Goal: Task Accomplishment & Management: Manage account settings

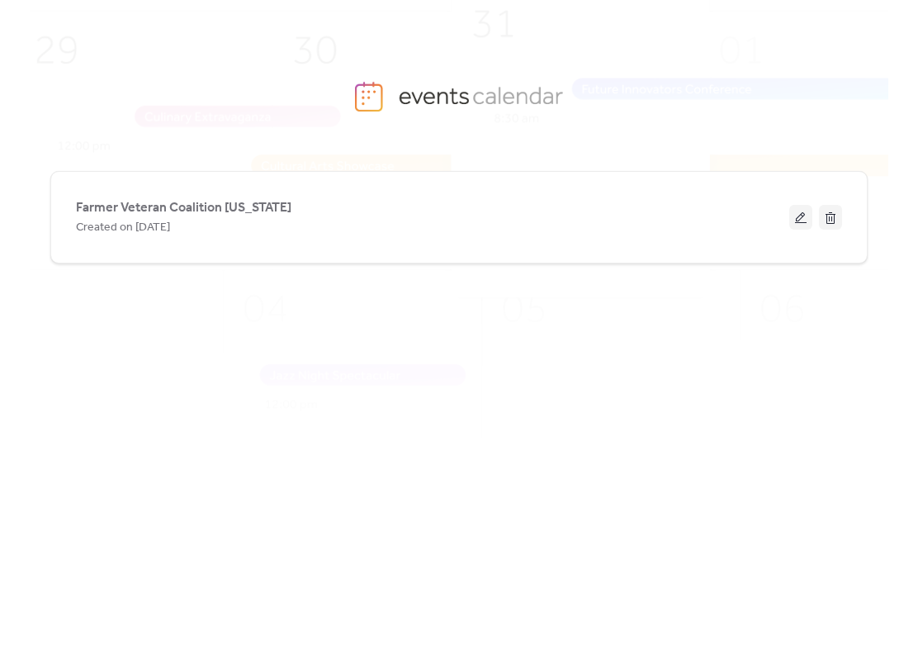
click at [175, 208] on span "Farmer Veteran Coalition [US_STATE]" at bounding box center [183, 208] width 215 height 20
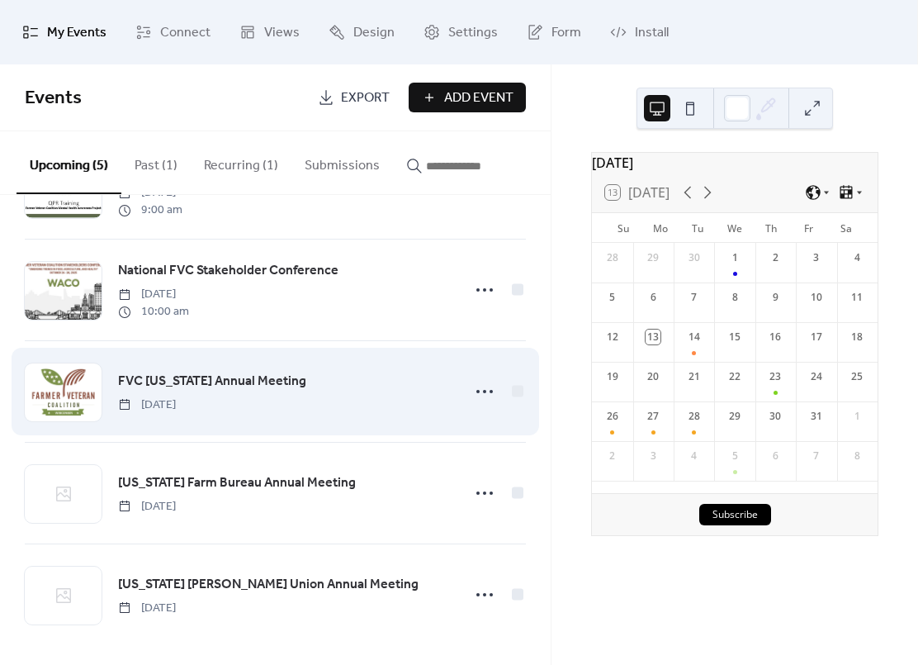
scroll to position [87, 0]
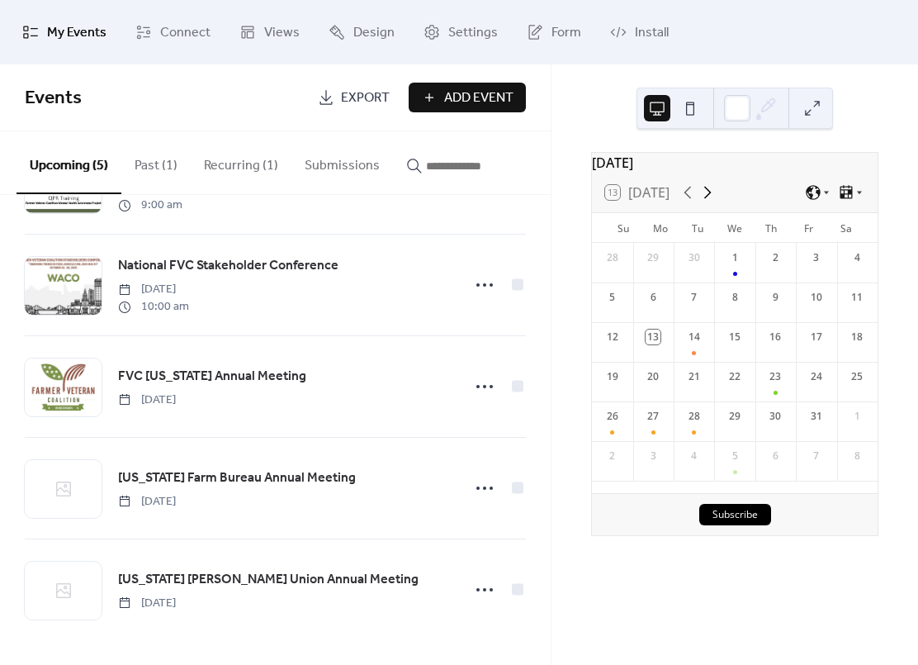
click at [712, 199] on icon at bounding box center [707, 193] width 7 height 12
click at [766, 430] on div "27" at bounding box center [775, 421] width 40 height 40
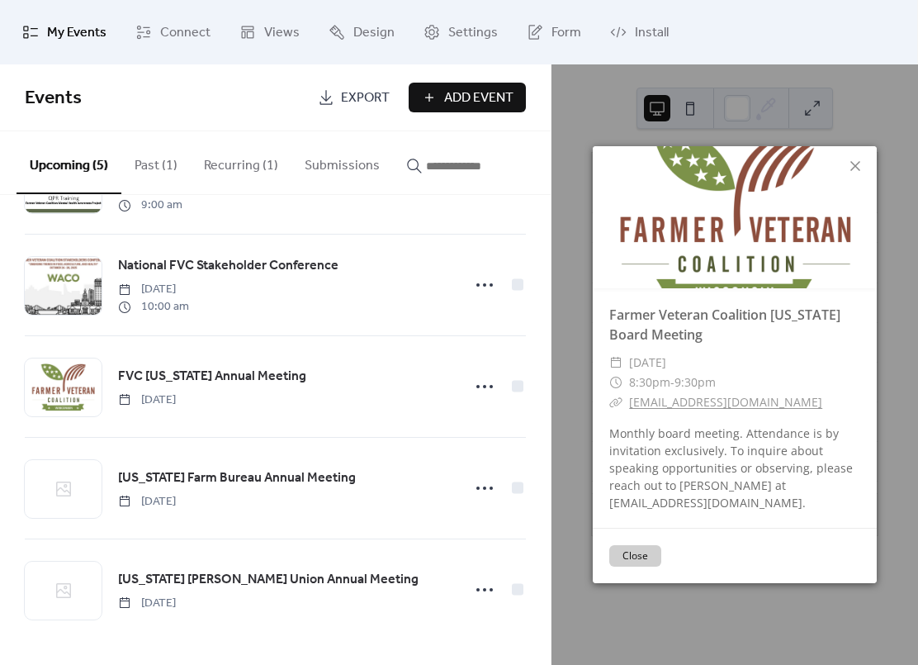
click at [582, 350] on div "Farmer Veteran Coalition [US_STATE] Board Meeting ​ [DATE] ​ 8:30pm - 9:30pm ​ …" at bounding box center [735, 364] width 367 height 600
click at [628, 560] on button "Close" at bounding box center [635, 555] width 52 height 21
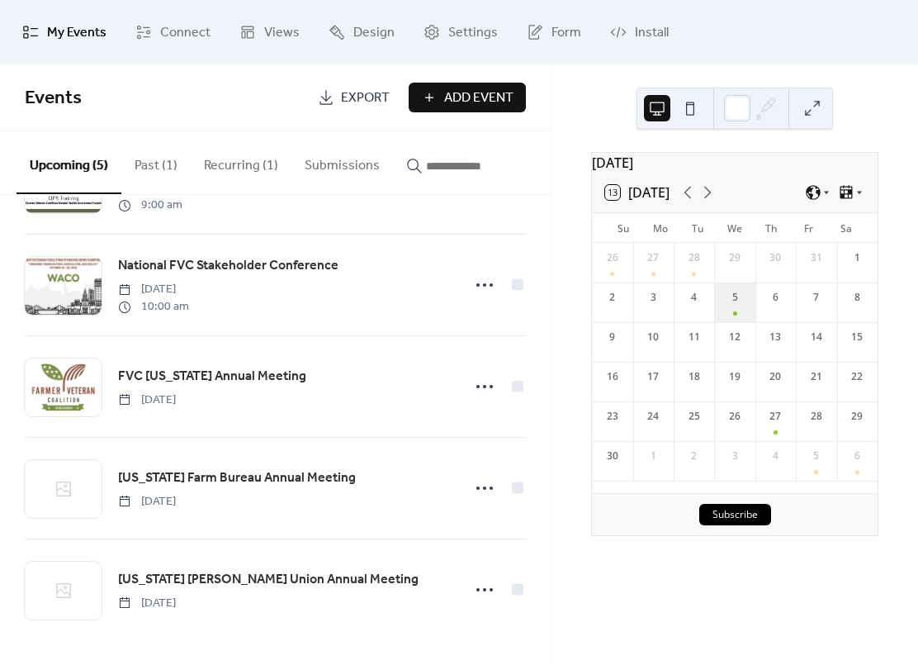
click at [733, 315] on div "5" at bounding box center [734, 302] width 40 height 40
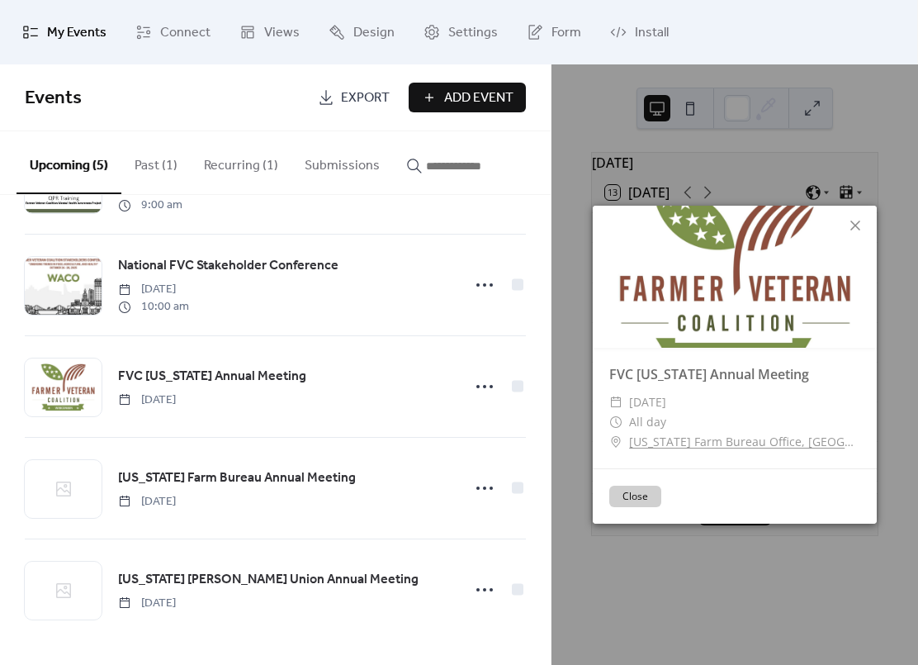
click at [635, 495] on button "Close" at bounding box center [635, 495] width 52 height 21
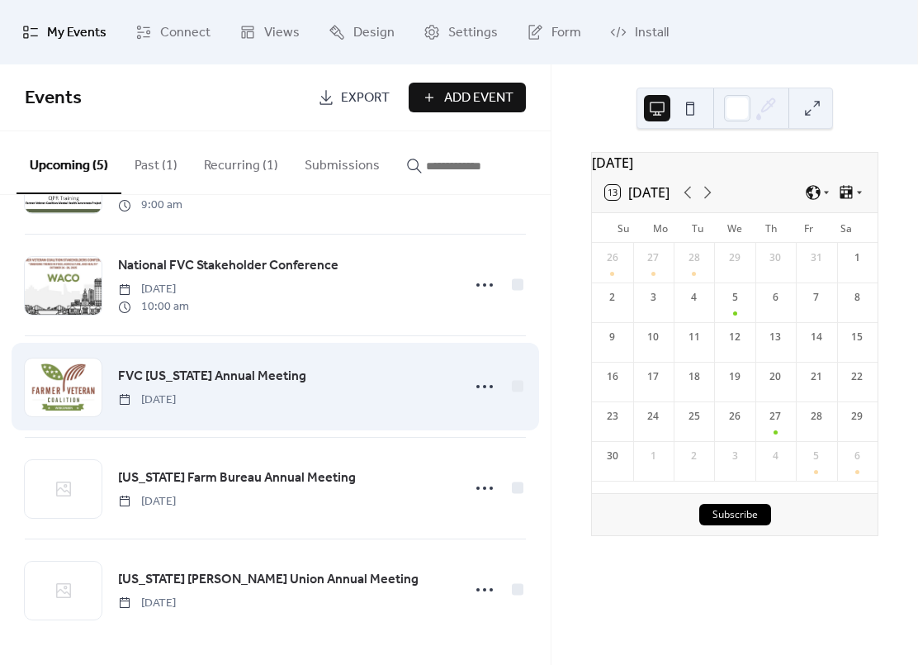
click at [206, 381] on span "FVC [US_STATE] Annual Meeting" at bounding box center [212, 377] width 188 height 20
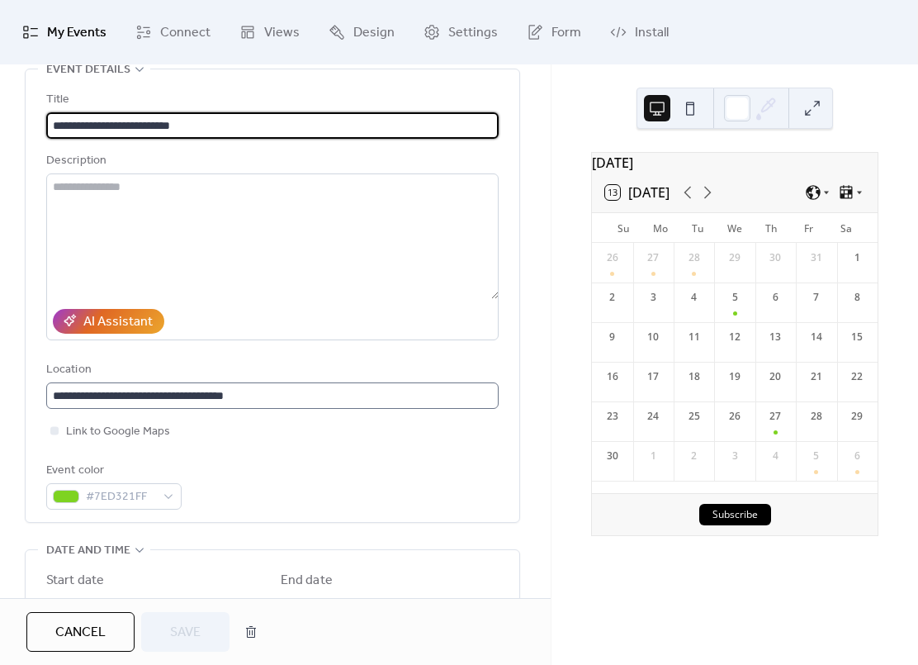
scroll to position [89, 0]
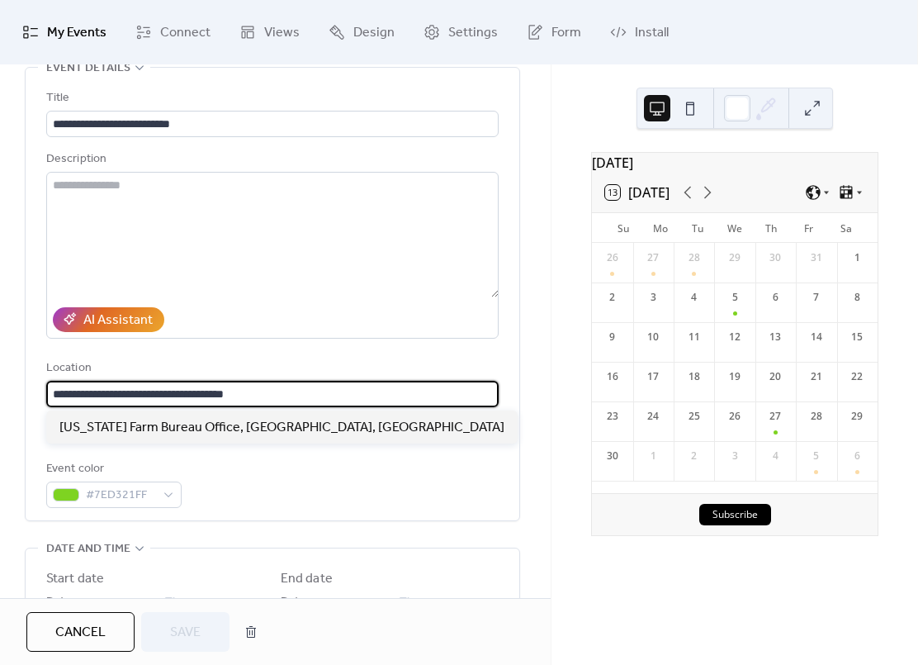
drag, startPoint x: 247, startPoint y: 393, endPoint x: 27, endPoint y: 390, distance: 219.7
click at [28, 390] on div "**********" at bounding box center [273, 294] width 494 height 452
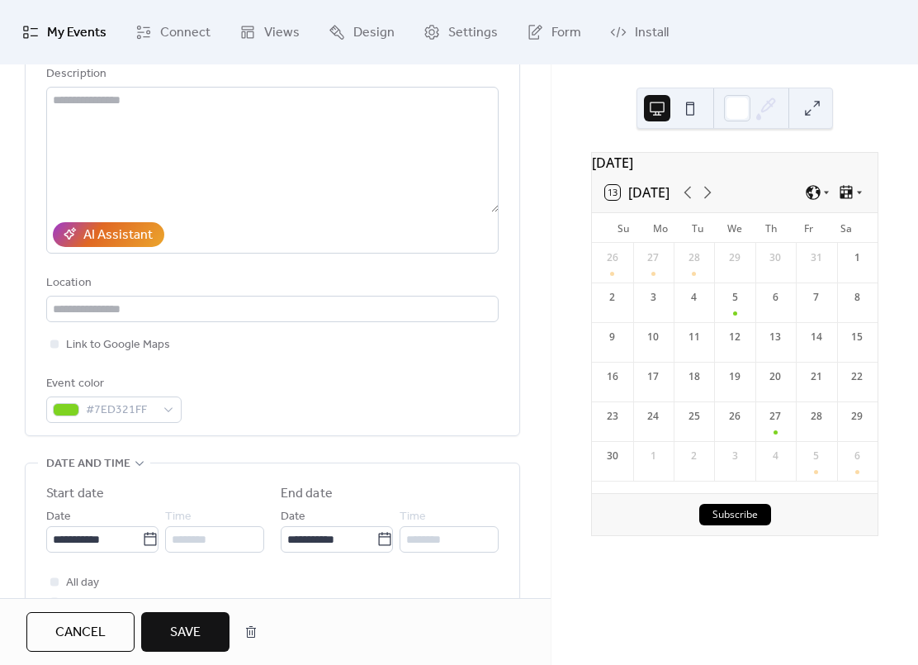
scroll to position [175, 0]
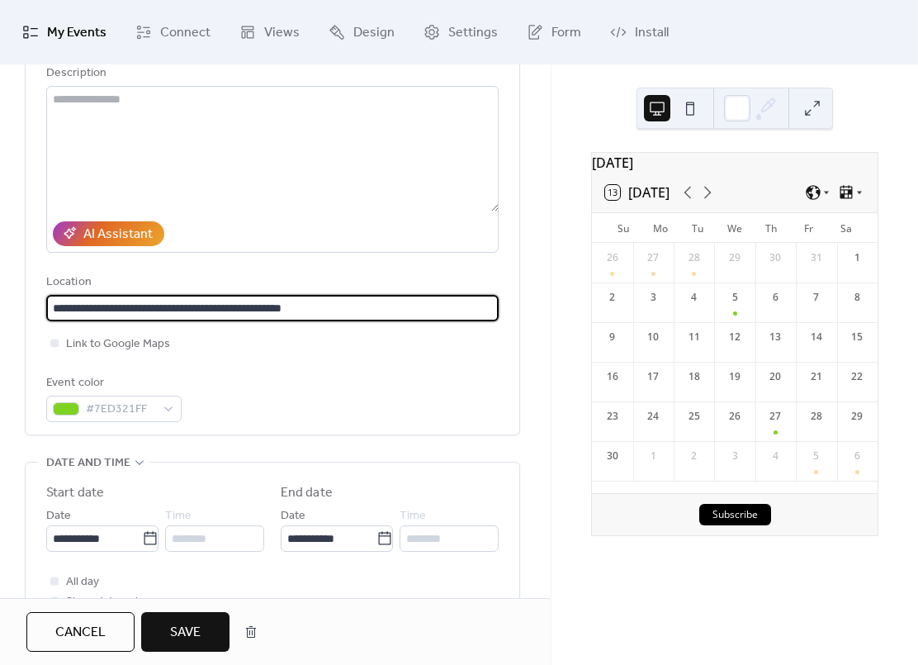
type input "**********"
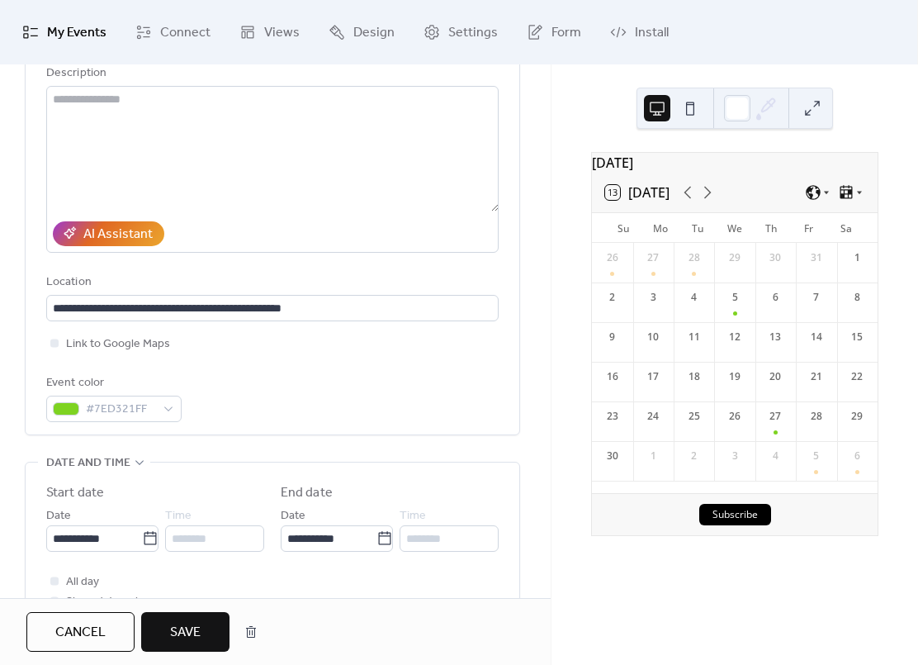
drag, startPoint x: 239, startPoint y: 348, endPoint x: 229, endPoint y: 346, distance: 10.2
click at [237, 348] on div "Link to Google Maps" at bounding box center [272, 344] width 452 height 20
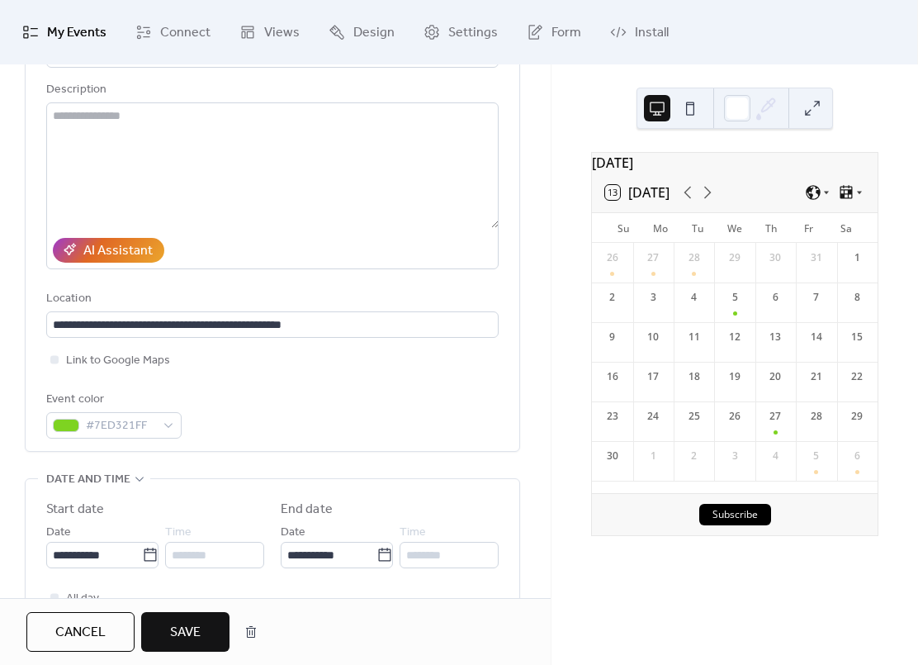
scroll to position [0, 0]
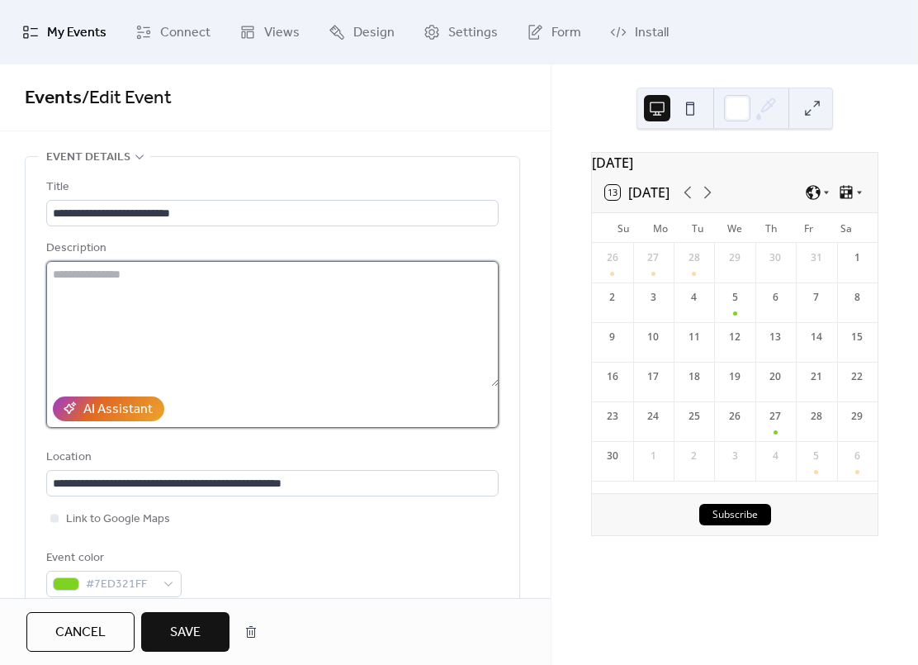
click at [90, 275] on textarea at bounding box center [272, 324] width 452 height 126
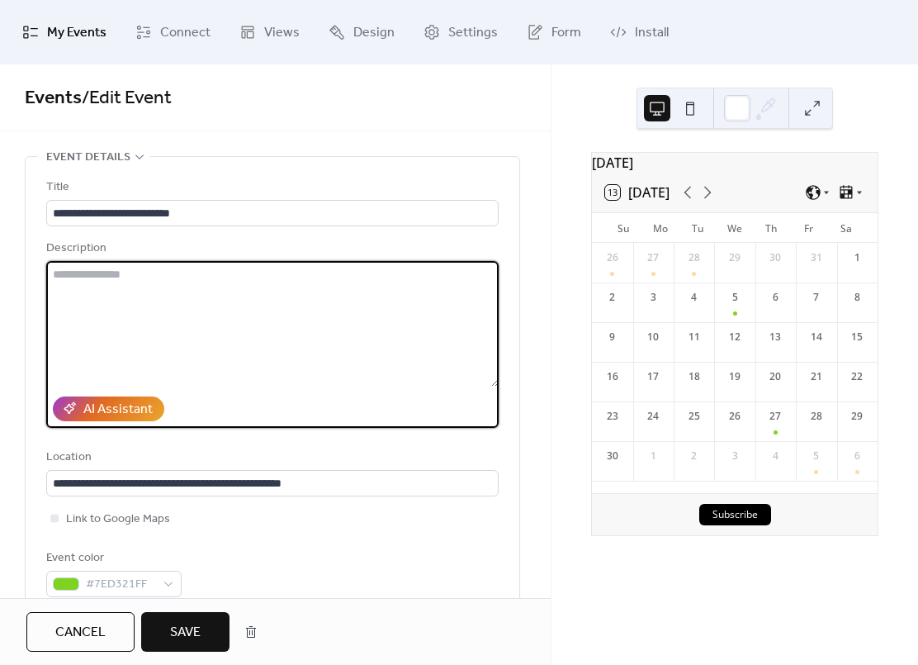
paste textarea "**********"
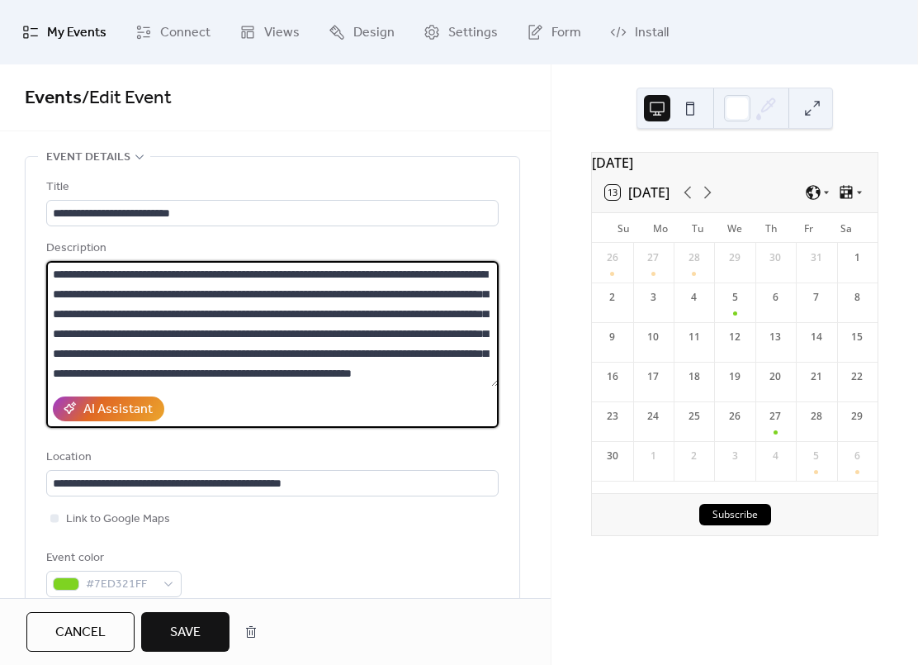
scroll to position [40, 0]
type textarea "**********"
click at [194, 631] on span "Save" at bounding box center [185, 633] width 31 height 20
